Goal: Task Accomplishment & Management: Manage account settings

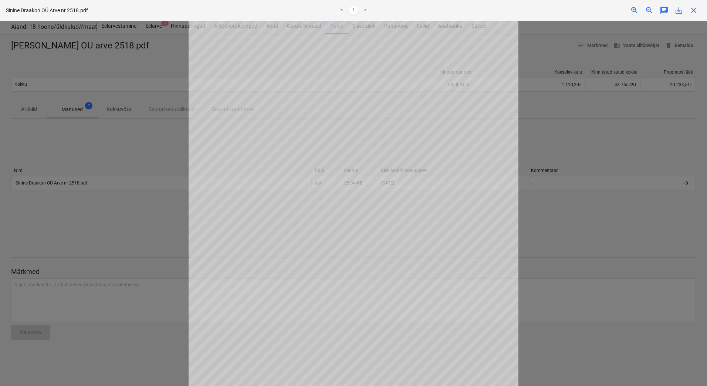
click at [146, 51] on div at bounding box center [353, 203] width 707 height 365
click at [154, 61] on div at bounding box center [353, 203] width 707 height 365
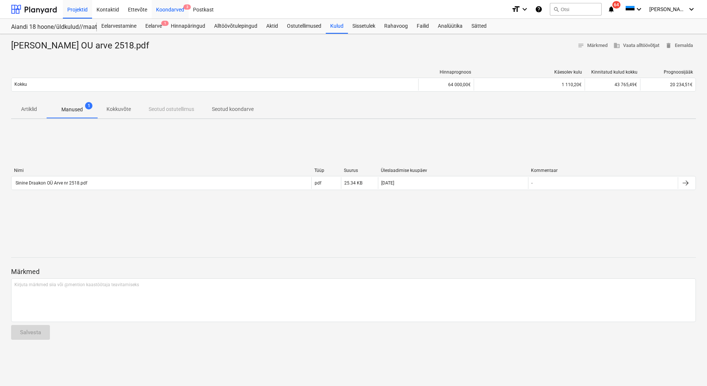
click at [170, 10] on div "Koondarved 3" at bounding box center [170, 9] width 37 height 19
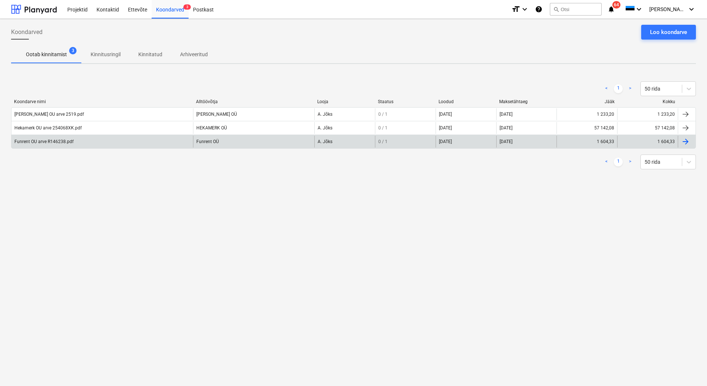
click at [57, 145] on div "Funrent OU arve R146238.pdf" at bounding box center [102, 142] width 182 height 12
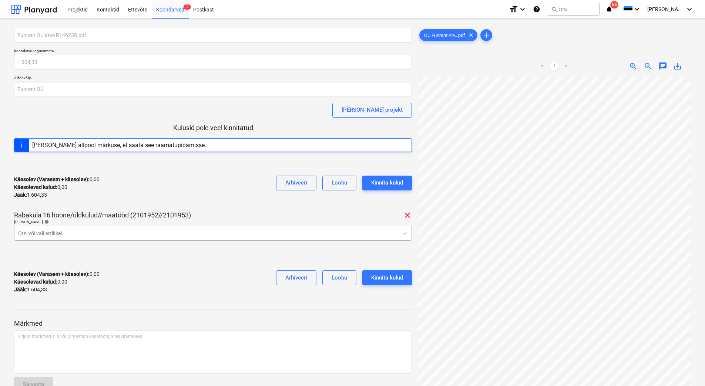
click at [75, 233] on div at bounding box center [206, 233] width 376 height 7
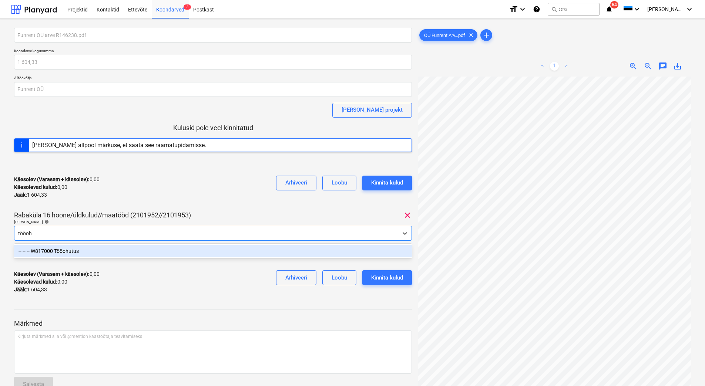
type input "tööohu"
click at [80, 248] on div "-- -- -- W817000 Tööohutus" at bounding box center [213, 251] width 398 height 12
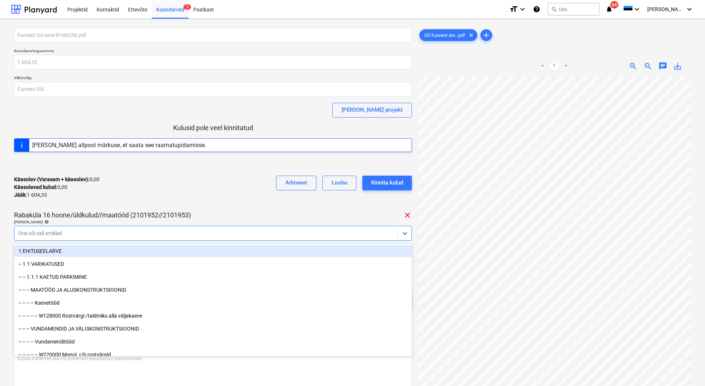
click at [121, 198] on div "Käesolev (Varasem + käesolev) : 0,00 Käesolevad kulud : 0,00 Jääk : 1 604,33 Ar…" at bounding box center [213, 187] width 398 height 35
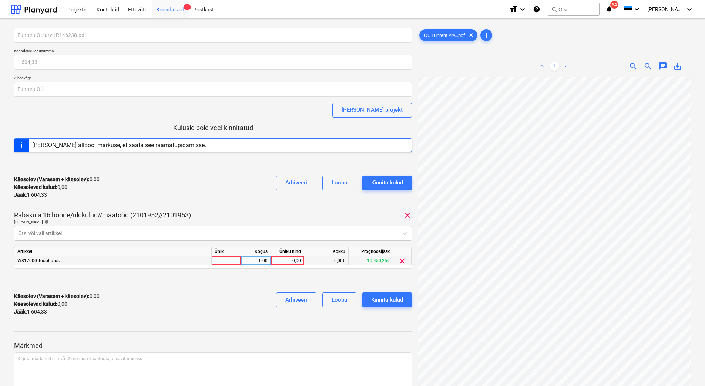
click at [283, 260] on div "0,00" at bounding box center [287, 260] width 27 height 9
type input "1604,33"
click at [208, 304] on div "Käesolev (Varasem + käesolev) : 1 604,33 Käesolevad kulud : 1 604,33 Jääk : 0,0…" at bounding box center [213, 304] width 398 height 35
click at [308, 213] on div "Rabaküla 16 hoone/üldkulud//maatööd (2101952//2101953) clear" at bounding box center [213, 215] width 398 height 9
click at [262, 217] on div "Rabaküla 16 hoone/üldkulud//maatööd (2101952//2101953) clear" at bounding box center [213, 215] width 398 height 9
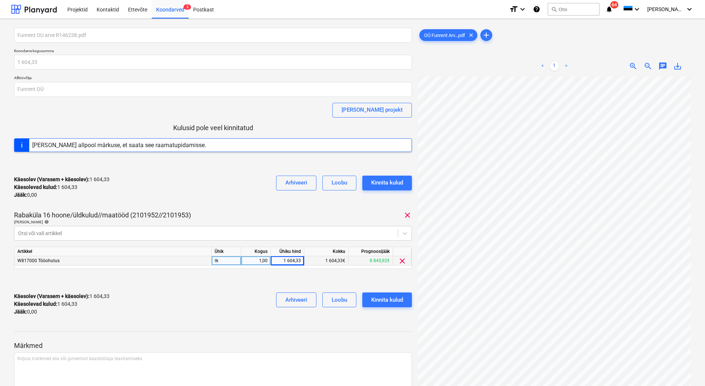
click at [250, 206] on div "Funrent OU arve R146238.pdf Koondarve kogusumma 1 604,33 Alltöövõtja Funrent OÜ…" at bounding box center [213, 175] width 398 height 294
click at [214, 301] on div "Käesolev (Varasem + käesolev) : 1 604,33 Käesolevad kulud : 1 604,33 Jääk : 0,0…" at bounding box center [213, 304] width 398 height 35
click at [408, 299] on button "Kinnita kulud" at bounding box center [387, 300] width 50 height 15
